Goal: Information Seeking & Learning: Learn about a topic

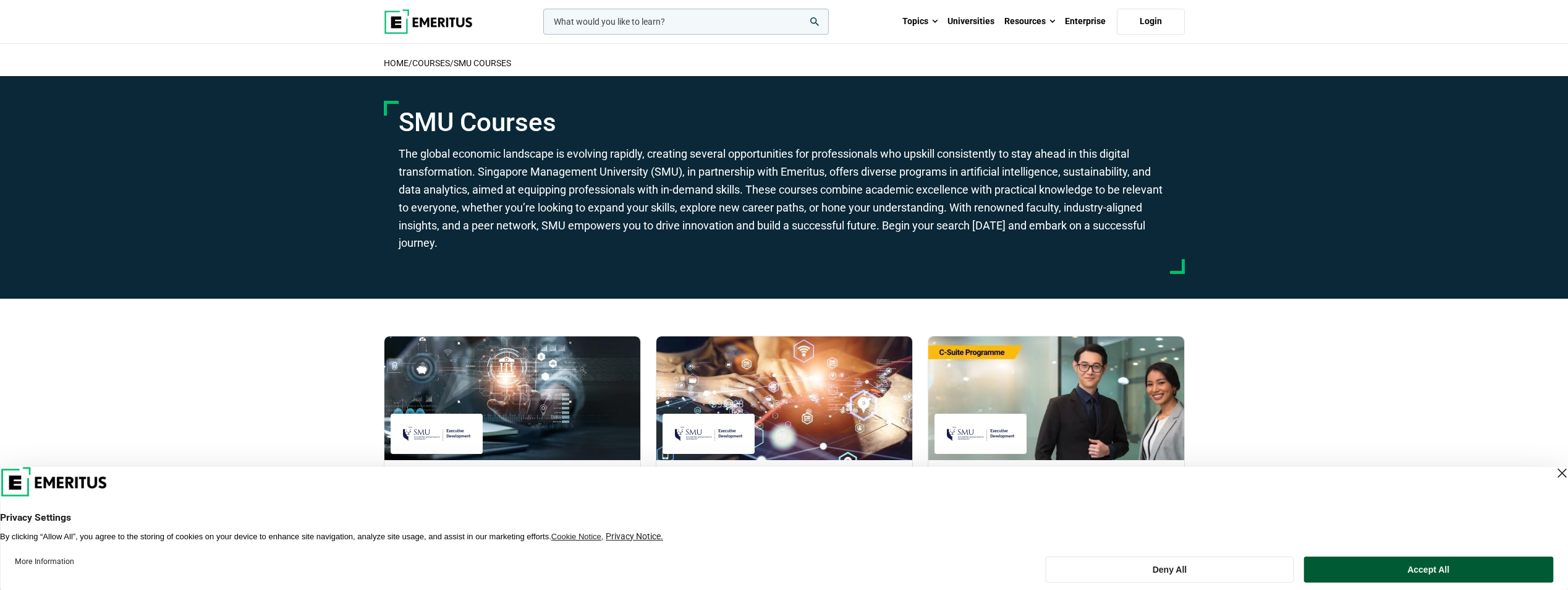
click at [1361, 568] on button "Accept All" at bounding box center [1428, 569] width 249 height 26
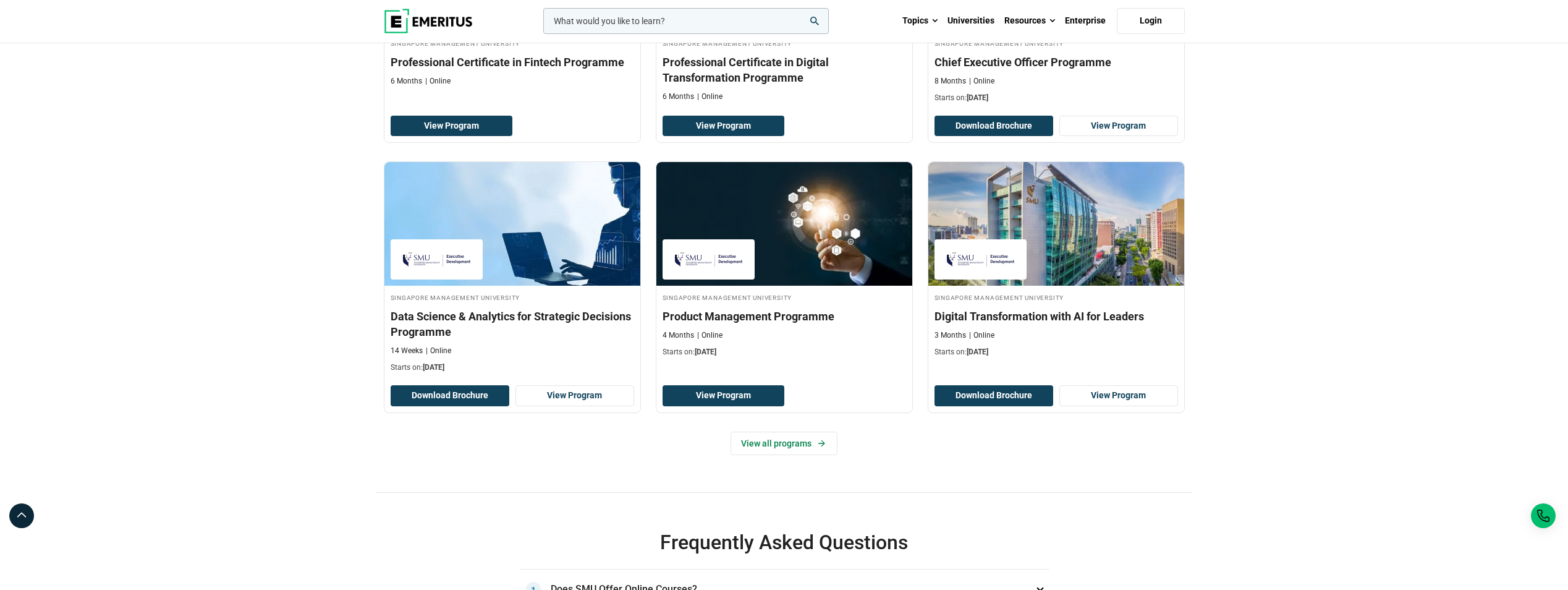
scroll to position [433, 0]
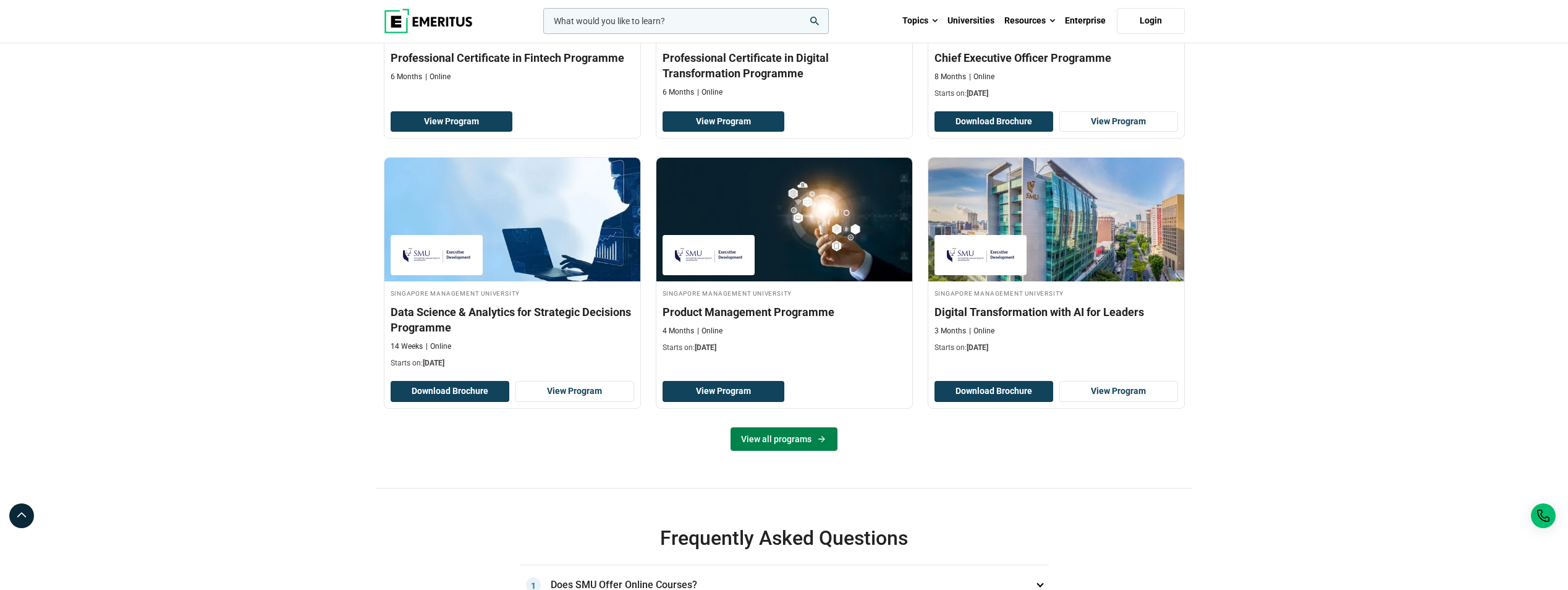
click at [785, 433] on link "View all programs" at bounding box center [784, 439] width 107 height 23
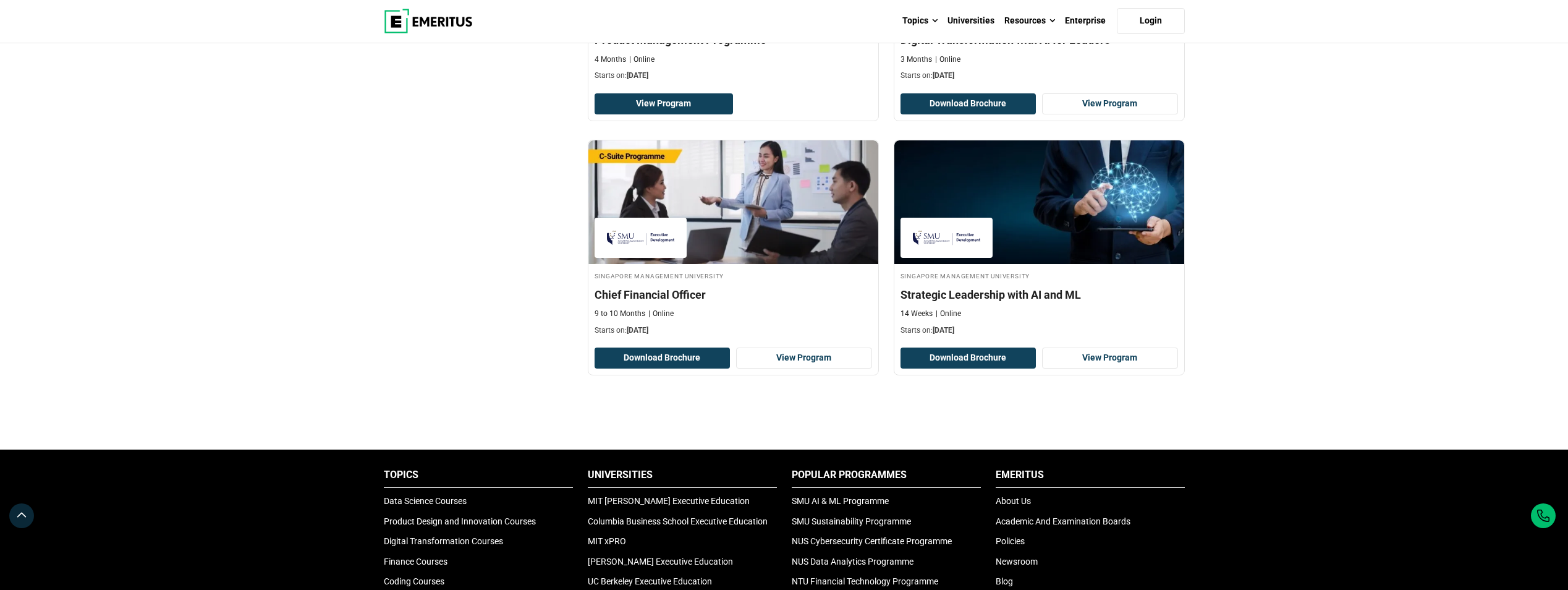
scroll to position [866, 0]
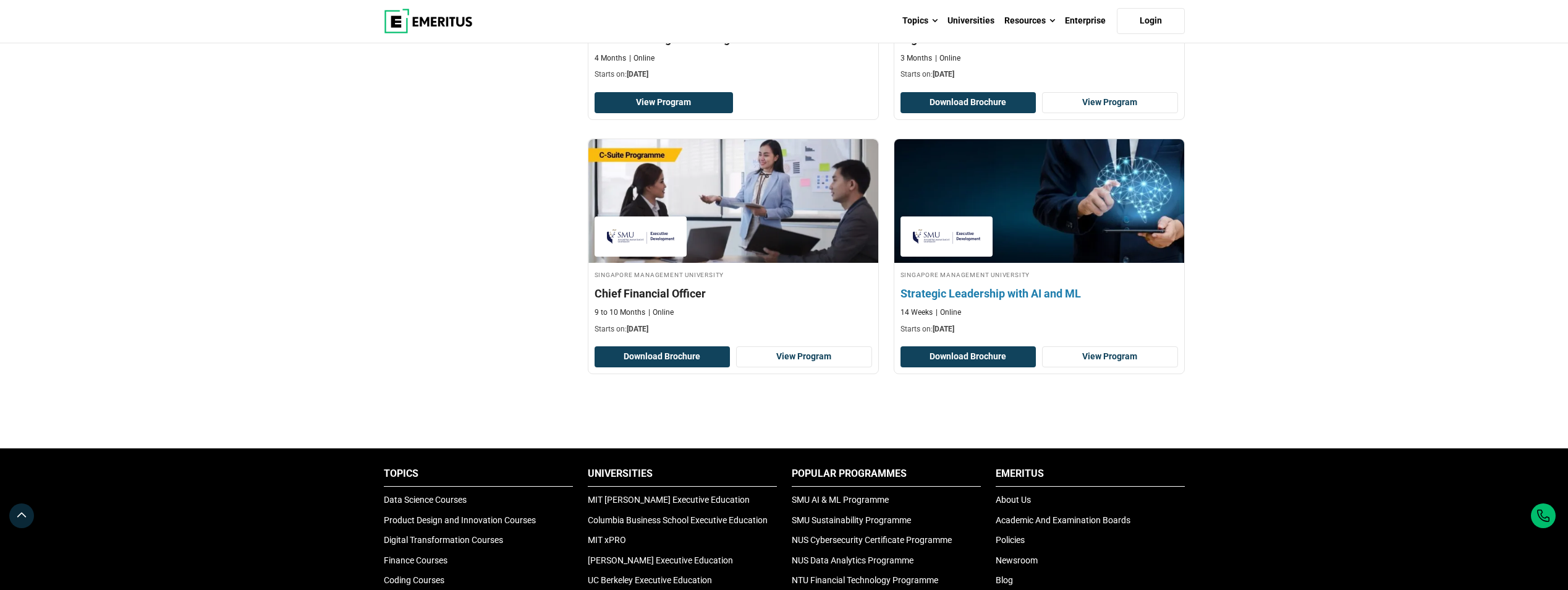
click at [1047, 290] on h4 "Strategic Leadership with AI and ML" at bounding box center [1039, 293] width 277 height 15
